Goal: Transaction & Acquisition: Obtain resource

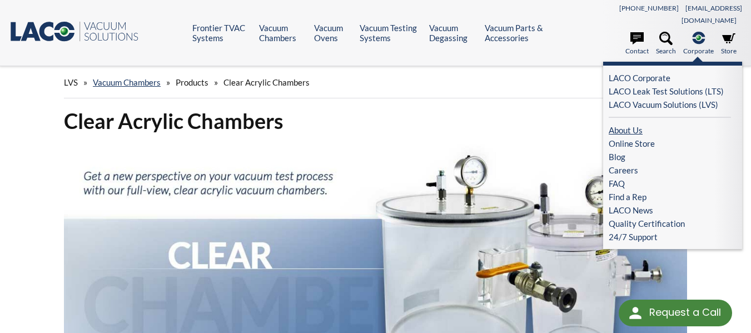
click at [631, 123] on link "About Us" at bounding box center [670, 129] width 122 height 13
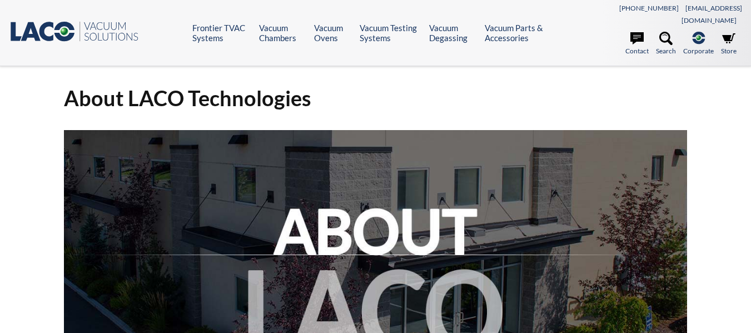
select select "Language Translate Widget"
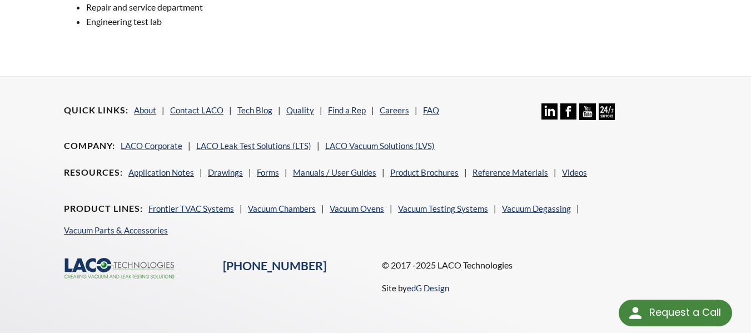
scroll to position [996, 0]
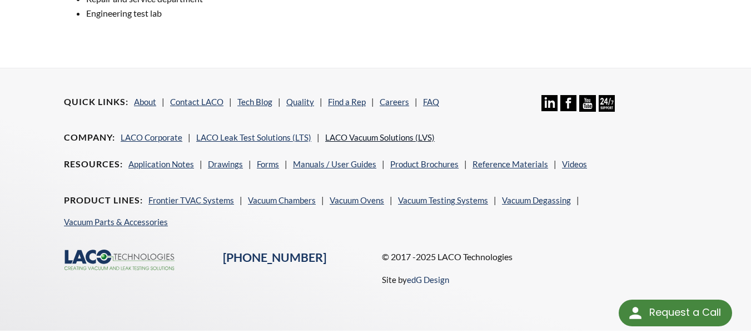
click at [398, 132] on link "LACO Vacuum Solutions (LVS)" at bounding box center [380, 137] width 110 height 10
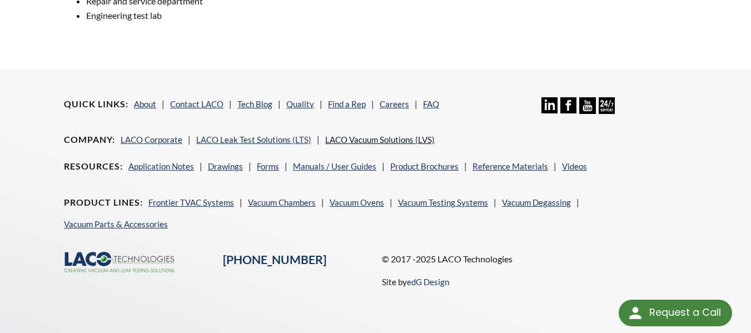
scroll to position [981, 0]
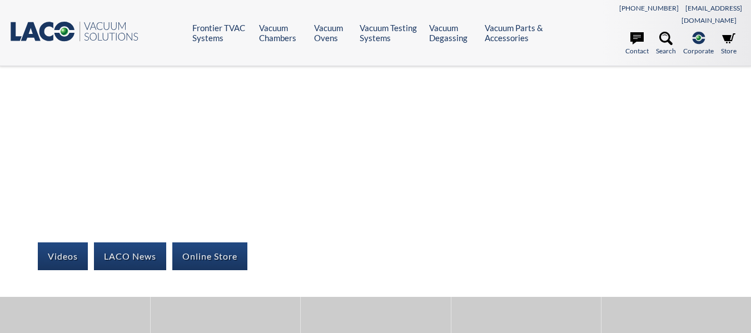
select select "Language Translate Widget"
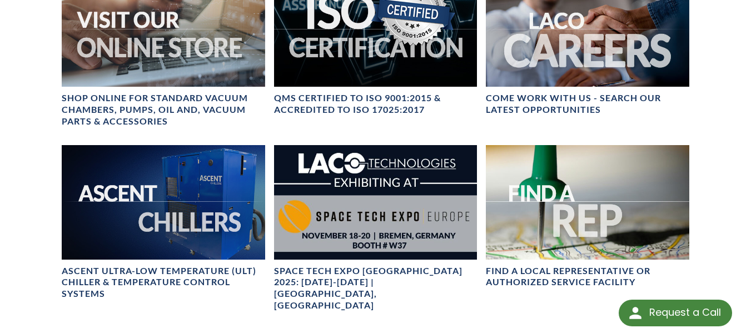
scroll to position [612, 0]
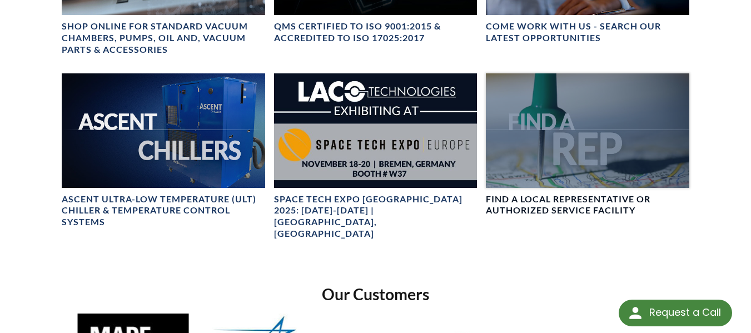
click at [562, 194] on h4 "FIND A LOCAL REPRESENTATIVE OR AUTHORIZED SERVICE FACILITY" at bounding box center [588, 205] width 204 height 23
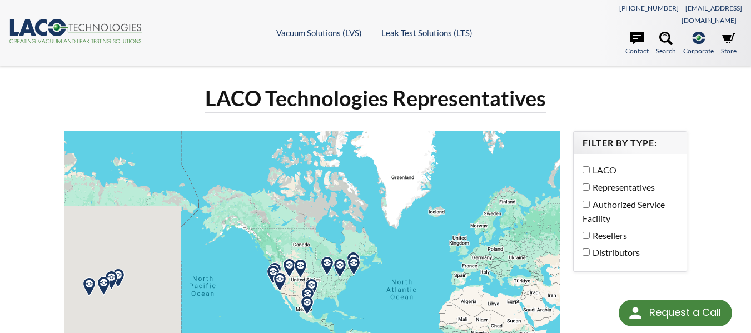
click at [587, 180] on label "Representatives" at bounding box center [628, 187] width 90 height 14
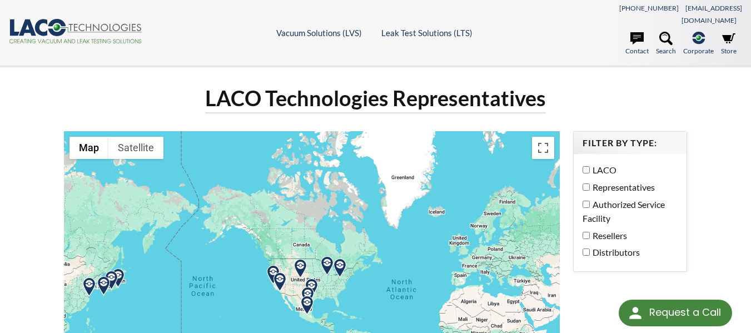
click at [614, 245] on label "Distributors" at bounding box center [628, 252] width 90 height 14
click at [608, 180] on label "Representatives" at bounding box center [628, 187] width 90 height 14
click at [659, 32] on link "Search" at bounding box center [666, 44] width 20 height 24
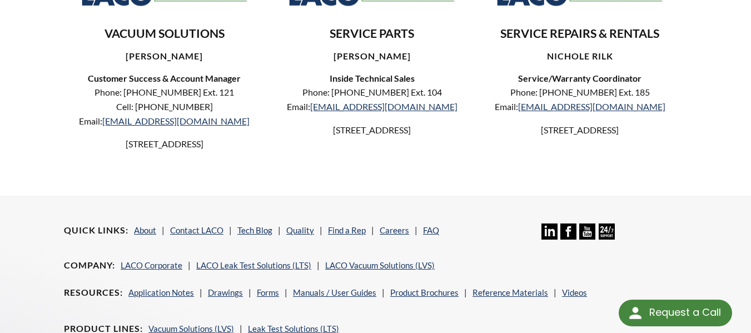
scroll to position [783, 0]
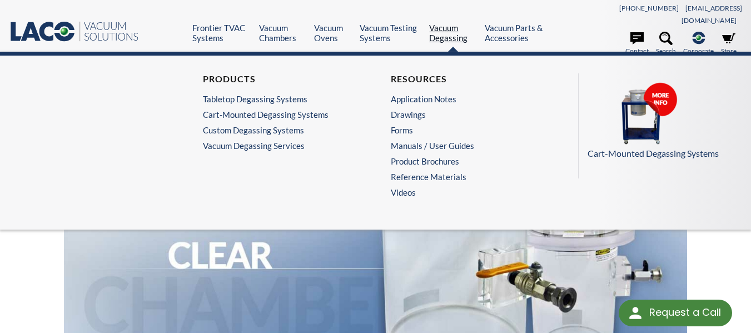
click at [443, 27] on link "Vacuum Degassing" at bounding box center [452, 33] width 47 height 20
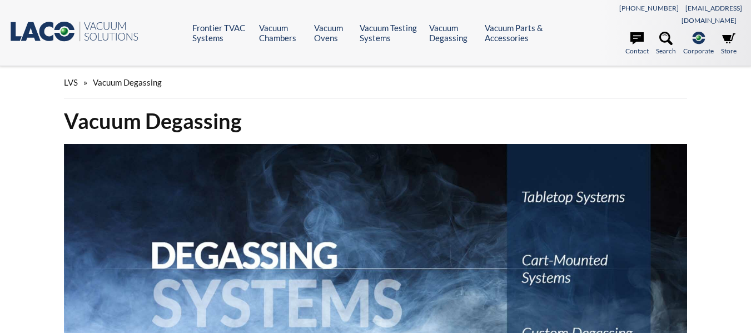
select select "Language Translate Widget"
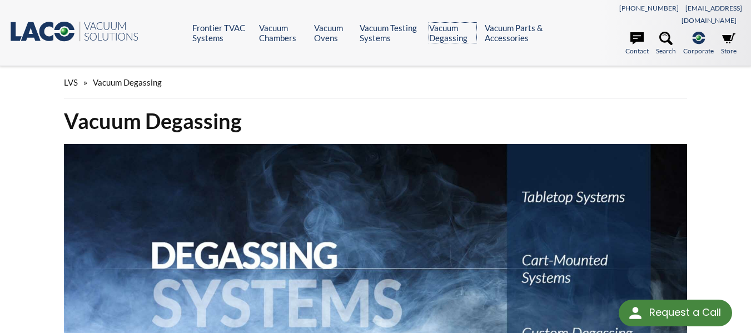
click at [443, 27] on link "Vacuum Degassing" at bounding box center [452, 33] width 47 height 20
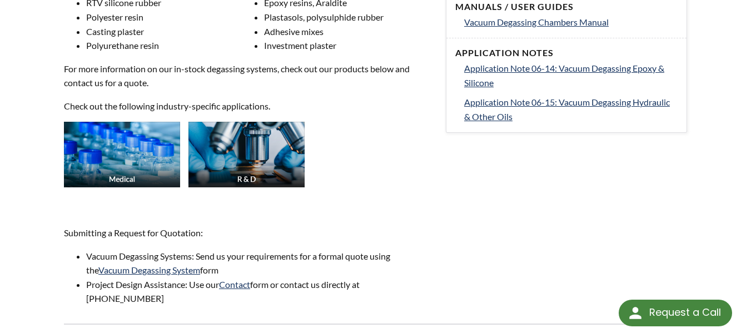
scroll to position [612, 0]
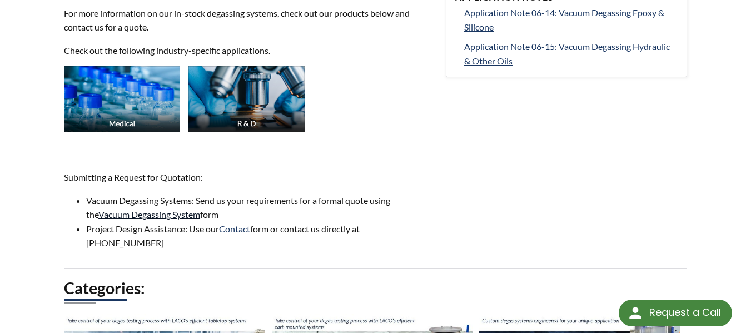
click at [135, 209] on link "Vacuum Degassing System" at bounding box center [149, 214] width 102 height 11
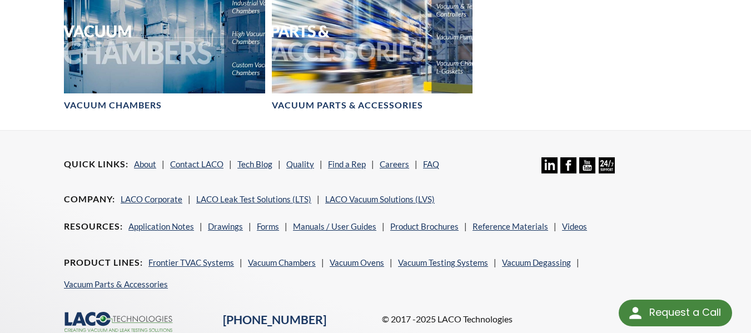
scroll to position [1335, 0]
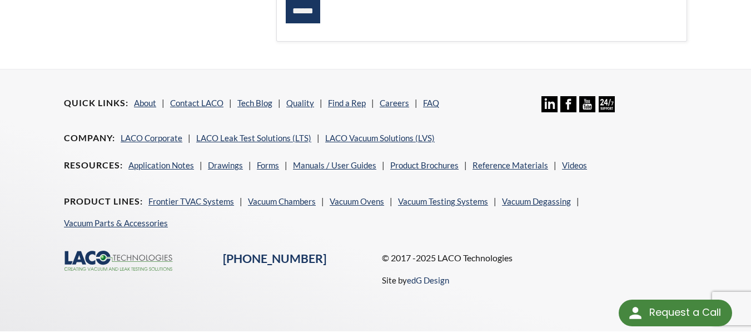
scroll to position [546, 0]
